Goal: Task Accomplishment & Management: Complete application form

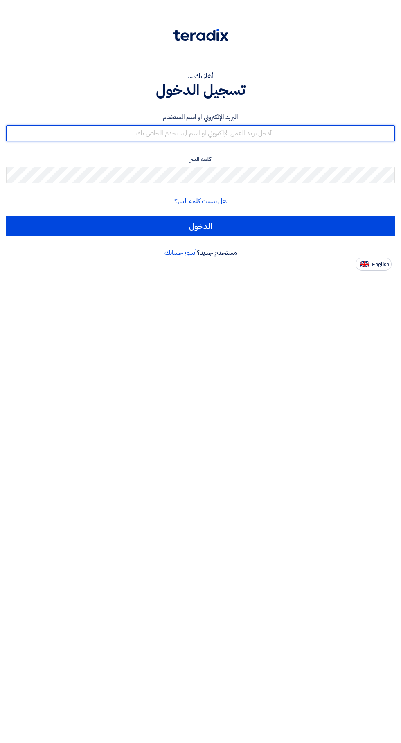
click at [273, 130] on input "text" at bounding box center [200, 133] width 388 height 16
type input "[EMAIL_ADDRESS][DOMAIN_NAME]"
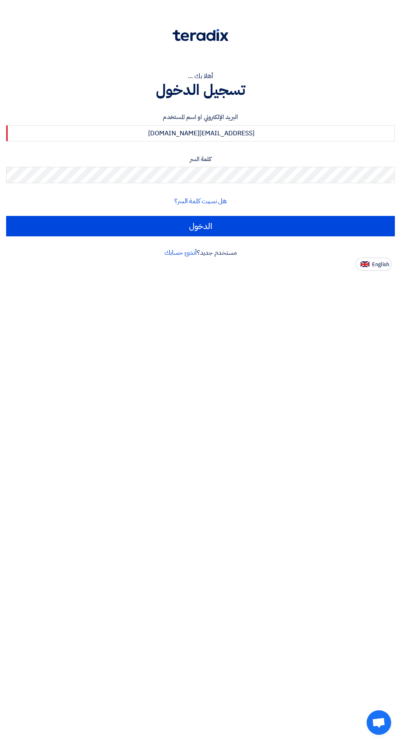
click at [6, 216] on input "الدخول" at bounding box center [200, 226] width 388 height 20
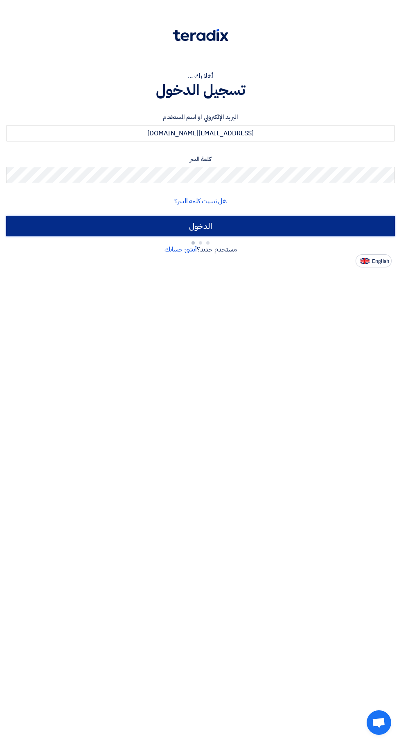
click at [291, 224] on input "الدخول" at bounding box center [200, 226] width 388 height 20
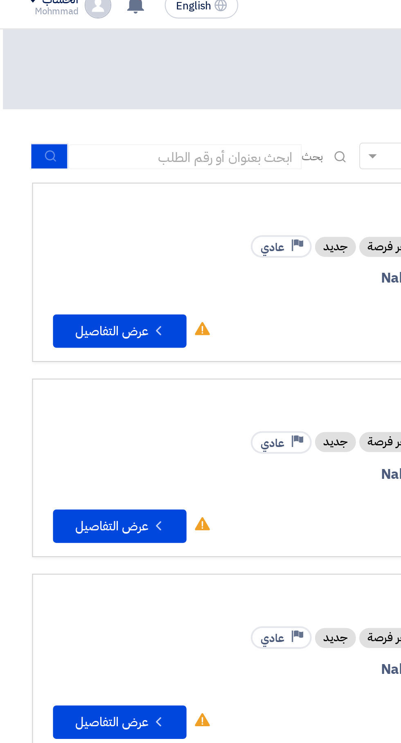
scroll to position [0, -2]
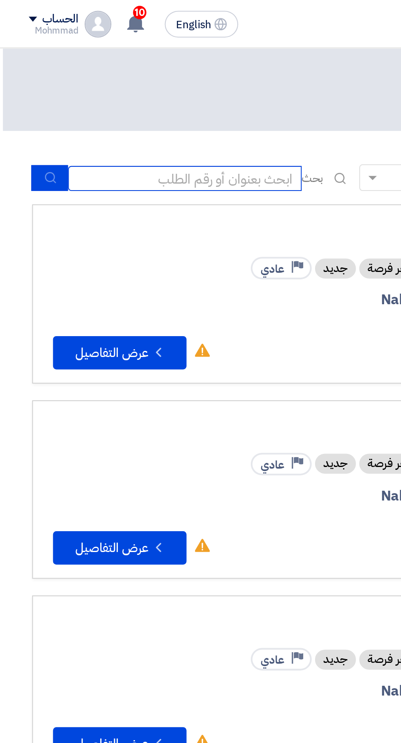
click at [112, 86] on input at bounding box center [91, 87] width 114 height 12
click at [123, 84] on input "Teradix#71455" at bounding box center [91, 87] width 114 height 12
click at [130, 88] on input "Teradix#71455" at bounding box center [91, 87] width 114 height 12
click at [126, 84] on input "Teradix#71455" at bounding box center [91, 87] width 114 height 12
click at [117, 90] on input "Teradix#71455" at bounding box center [91, 87] width 114 height 12
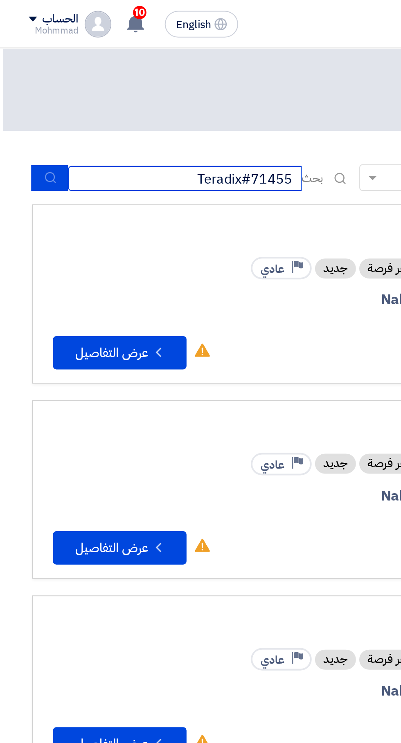
click at [129, 90] on input "Teradix#71455" at bounding box center [91, 87] width 114 height 12
click at [124, 89] on input "Teradix#71455" at bounding box center [91, 87] width 114 height 12
type input "71455"
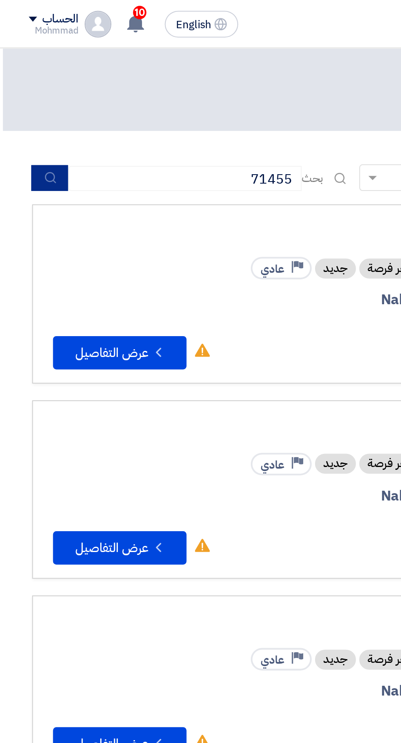
click at [29, 83] on button "submit" at bounding box center [25, 87] width 18 height 13
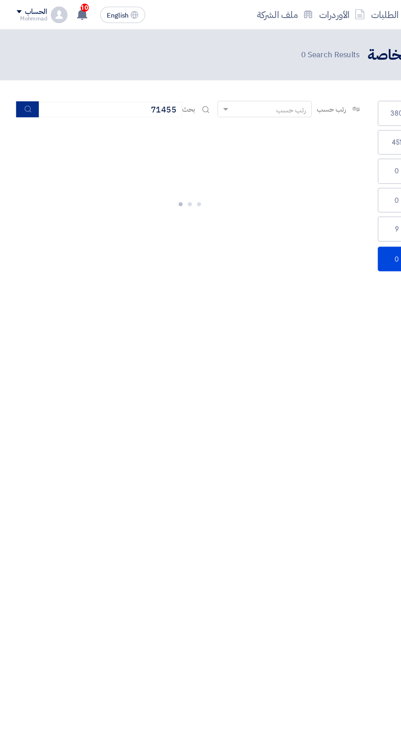
scroll to position [0, -1]
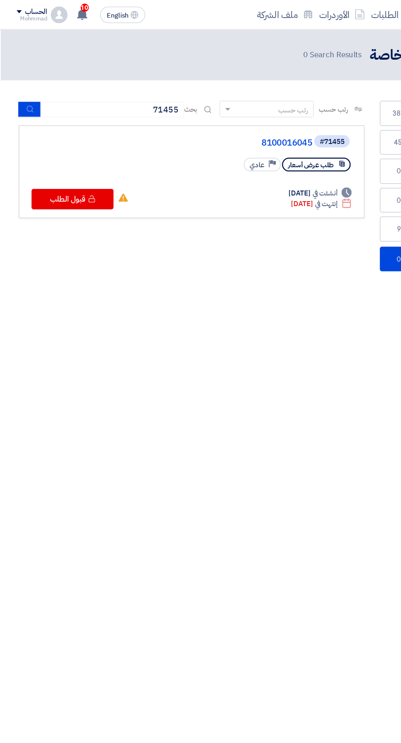
click at [233, 112] on link "8100016045" at bounding box center [168, 113] width 163 height 7
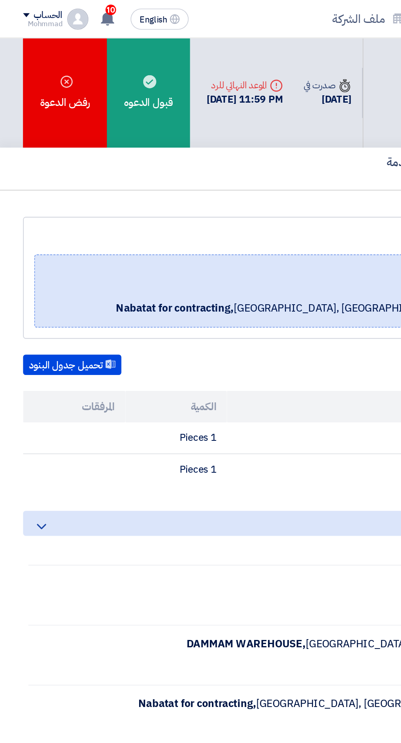
click at [95, 47] on div "قبول الدعوه" at bounding box center [91, 58] width 51 height 68
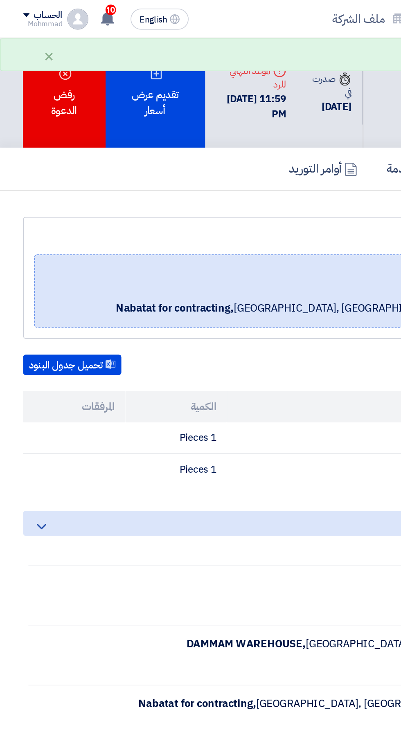
click at [99, 59] on div "تقديم عرض أسعار" at bounding box center [96, 58] width 62 height 68
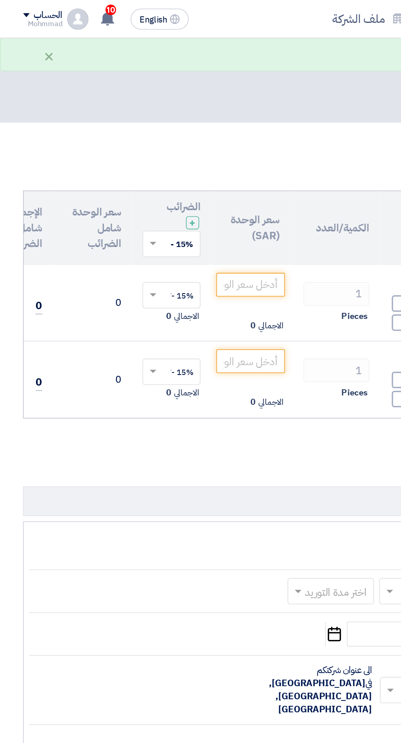
click at [72, 301] on div "ملاحظات وشروط من طرف المورد العملة ريال سعودي مدة التوريد * اختر مدة التوريد ×" at bounding box center [200, 439] width 384 height 283
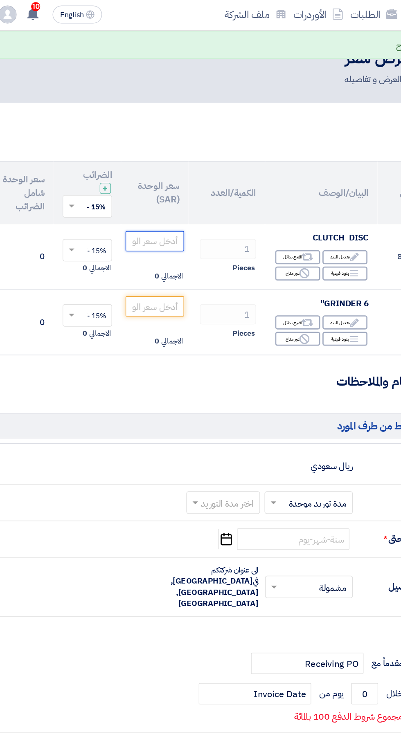
click at [159, 177] on input "number" at bounding box center [155, 176] width 43 height 15
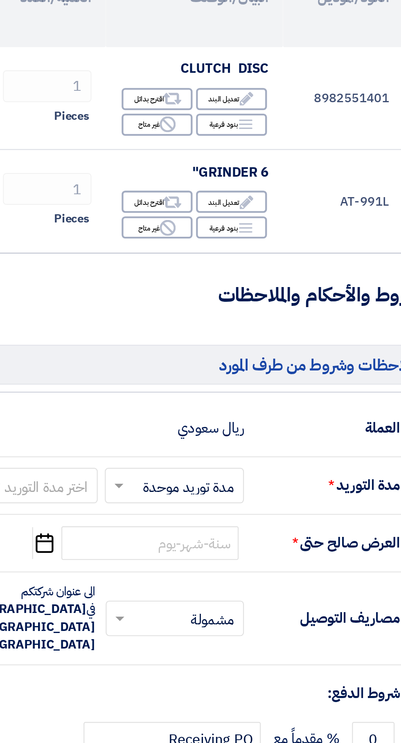
type input "274"
click at [259, 247] on div "Reject غير متاح" at bounding box center [259, 247] width 33 height 10
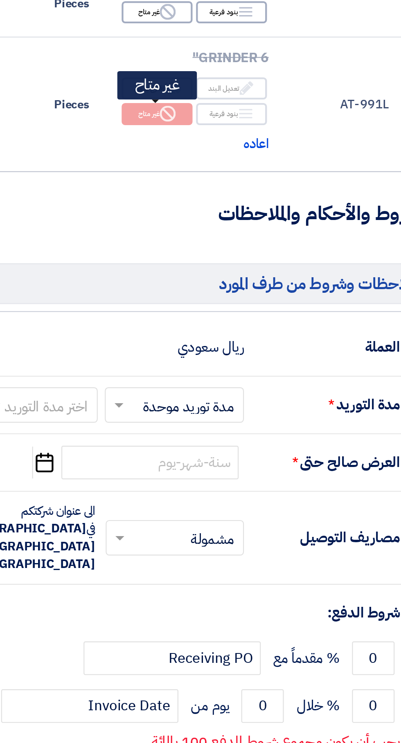
click at [274, 384] on input "text" at bounding box center [265, 382] width 60 height 12
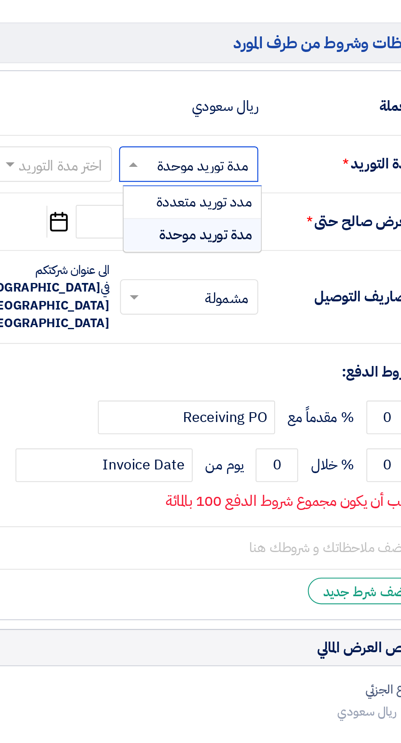
click at [218, 378] on input "text" at bounding box center [203, 382] width 49 height 12
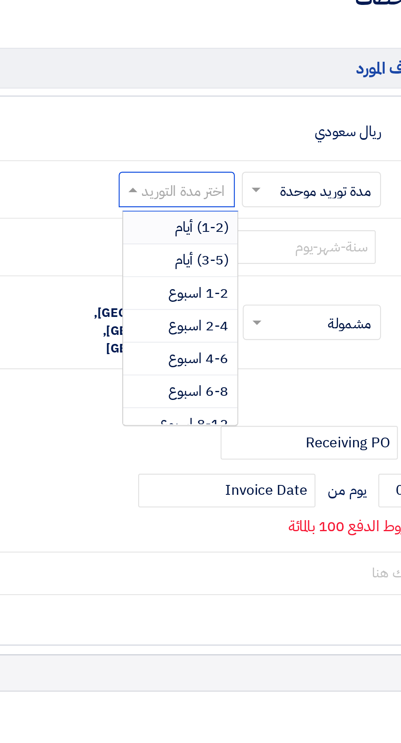
click at [218, 397] on span "(1-2) أيام" at bounding box center [216, 399] width 25 height 10
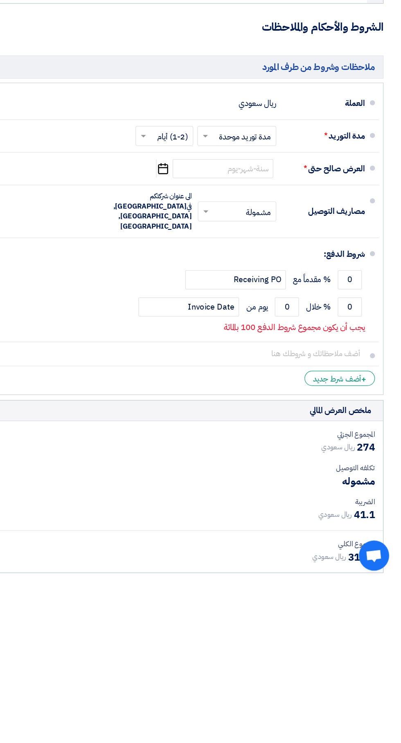
click at [207, 406] on use "button" at bounding box center [207, 407] width 8 height 9
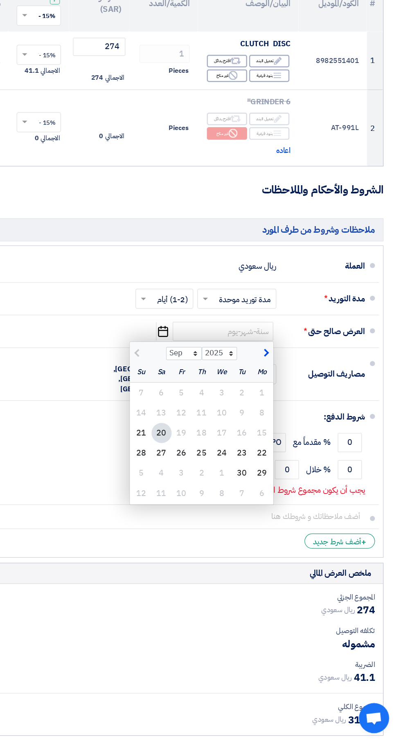
click at [204, 508] on div "27" at bounding box center [206, 507] width 16 height 16
type input "[DATE]"
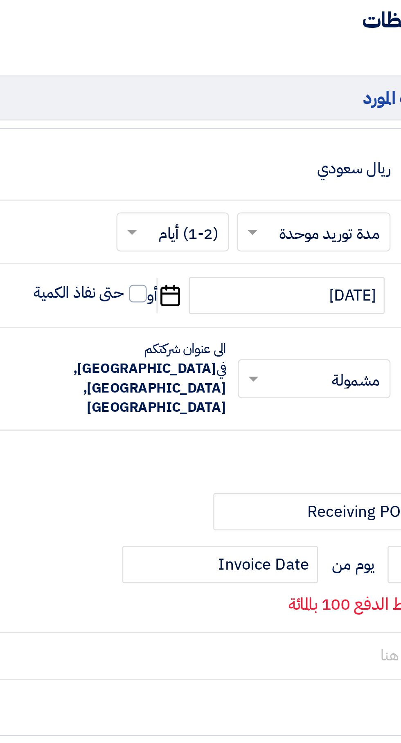
click at [190, 405] on span at bounding box center [193, 406] width 7 height 7
click at [188, 405] on input "حتى نفاذ الكمية" at bounding box center [168, 411] width 39 height 16
checkbox input "true"
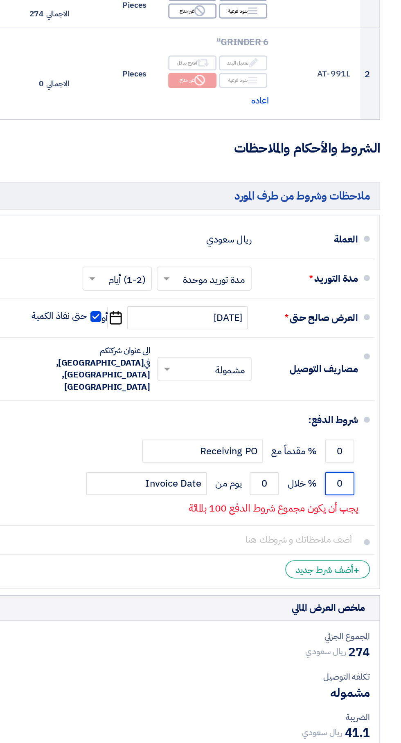
click at [356, 513] on input "0" at bounding box center [359, 521] width 20 height 16
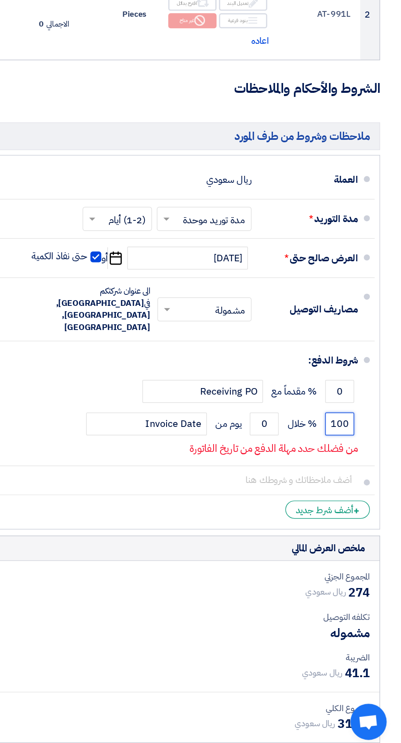
type input "100"
click at [307, 513] on input "0" at bounding box center [308, 521] width 20 height 16
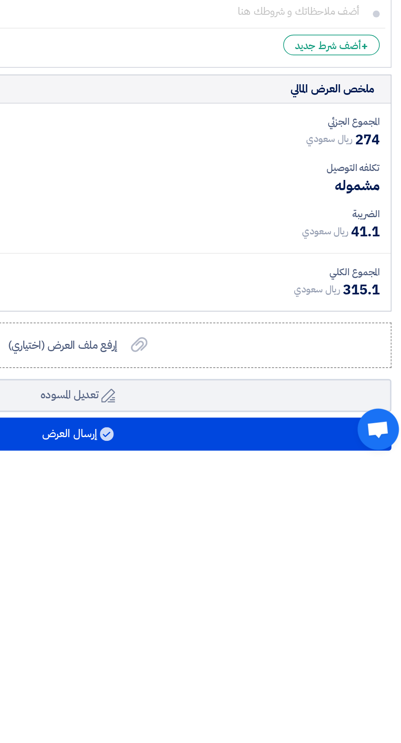
type input "06"
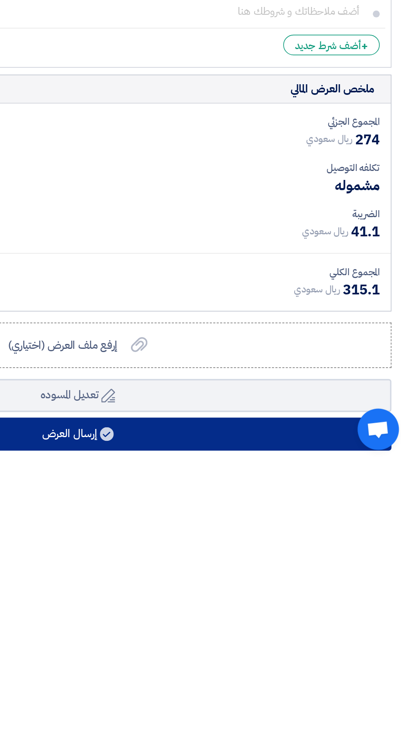
click at [242, 715] on button "إرسال العرض" at bounding box center [200, 725] width 372 height 20
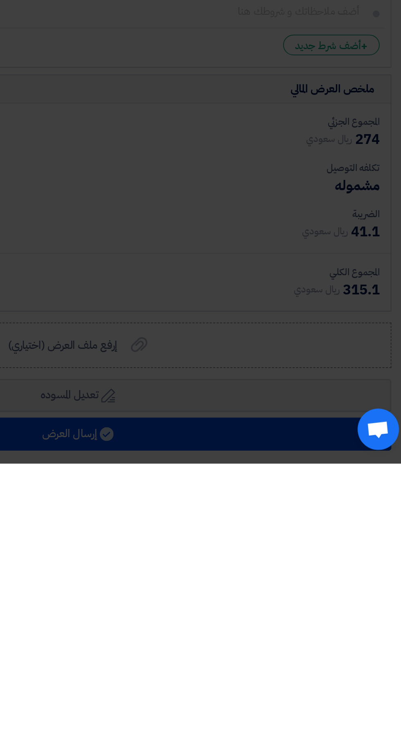
scroll to position [70, 0]
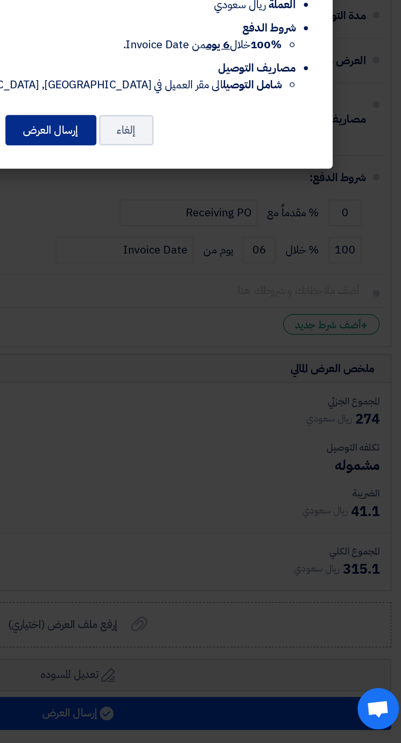
click at [186, 382] on button "إرسال العرض" at bounding box center [184, 379] width 54 height 18
